Goal: Task Accomplishment & Management: Manage account settings

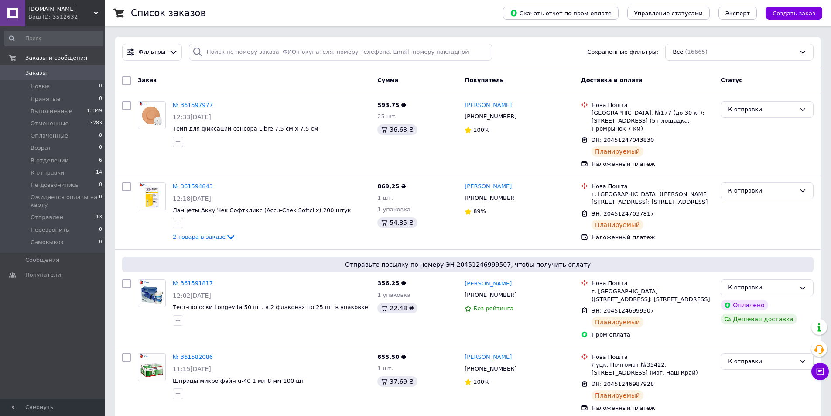
click at [94, 10] on div "Testpoloska.com.ua Ваш ID: 3512632" at bounding box center [64, 13] width 79 height 26
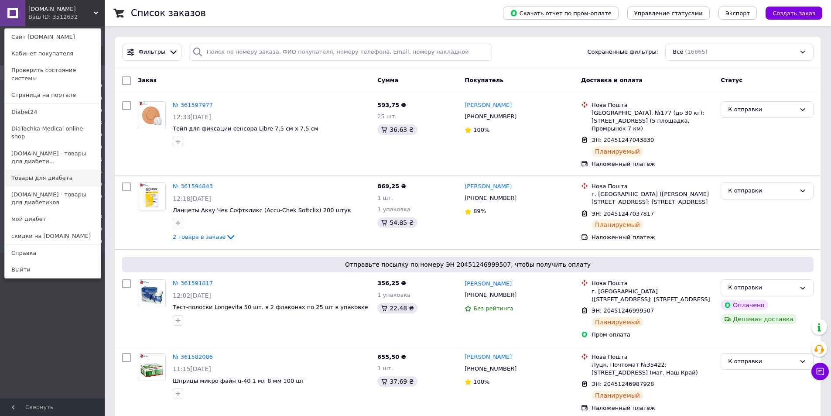
click at [24, 170] on link "Товары для диабета" at bounding box center [53, 178] width 96 height 17
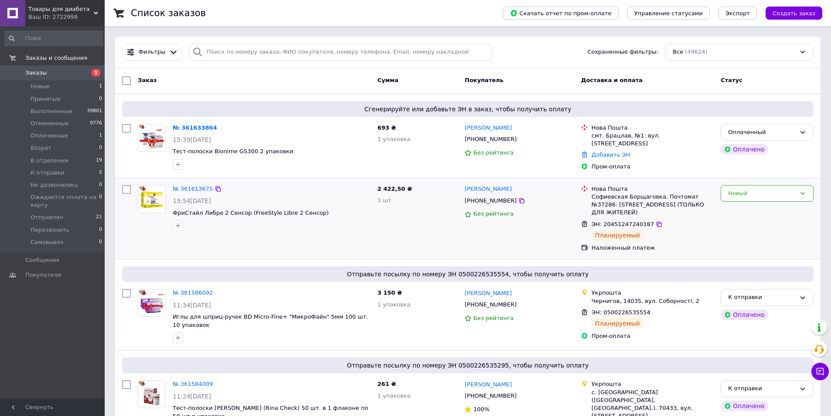
click at [741, 237] on div "Новый" at bounding box center [767, 218] width 100 height 74
click at [316, 141] on div "15:39[DATE]" at bounding box center [272, 139] width 198 height 9
click at [518, 139] on icon at bounding box center [521, 139] width 7 height 7
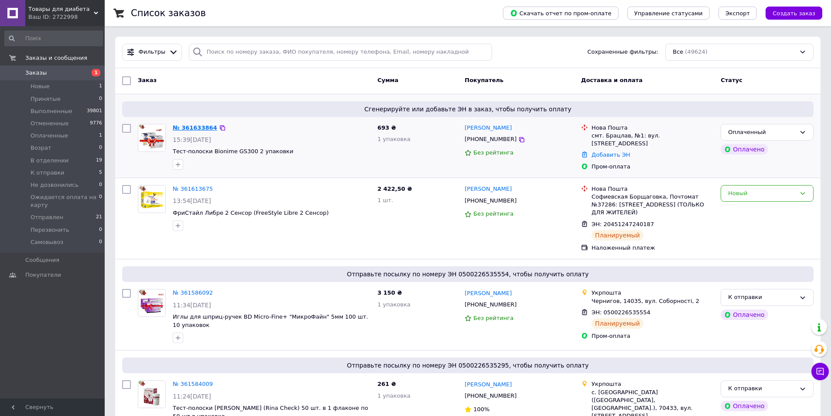
click at [192, 126] on link "№ 361633864" at bounding box center [195, 127] width 44 height 7
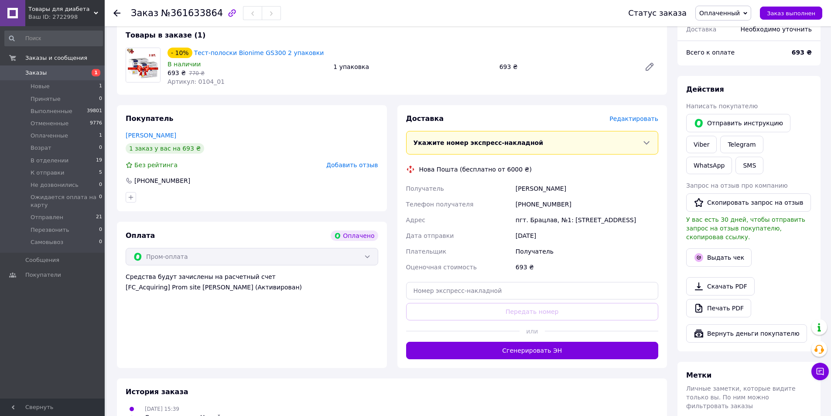
scroll to position [200, 0]
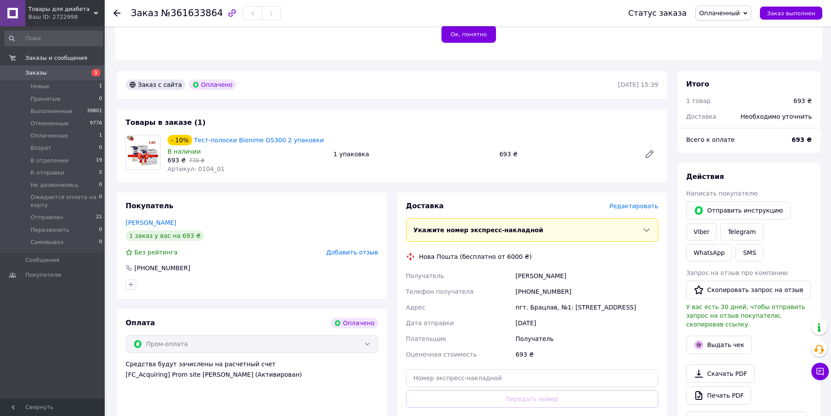
click at [116, 10] on icon at bounding box center [116, 13] width 7 height 7
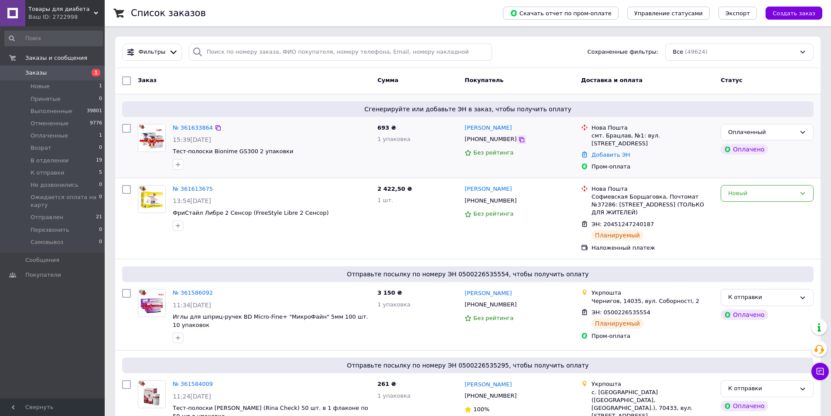
click at [519, 141] on icon at bounding box center [521, 139] width 5 height 5
